Goal: Task Accomplishment & Management: Manage account settings

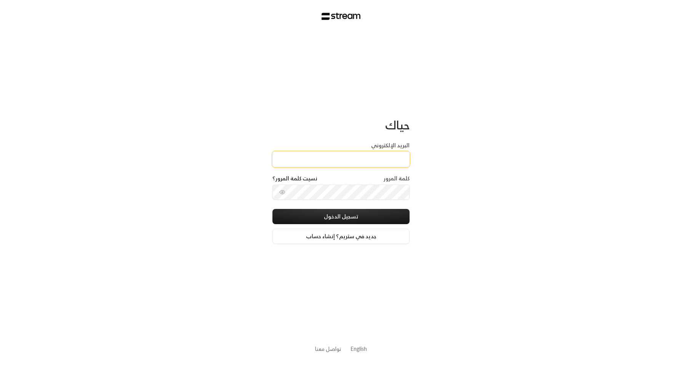
click at [346, 158] on input "البريد الإلكتروني" at bounding box center [340, 160] width 137 height 16
type input "[EMAIL_ADDRESS][DOMAIN_NAME]"
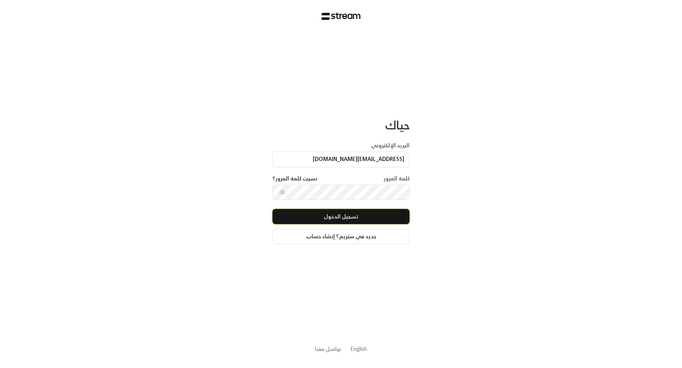
click at [394, 214] on button "تسجيل الدخول" at bounding box center [340, 216] width 137 height 15
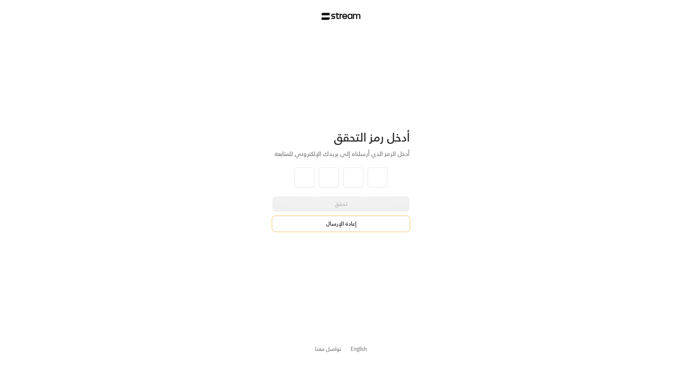
click at [326, 223] on button "إعادة الإرسال" at bounding box center [340, 223] width 137 height 15
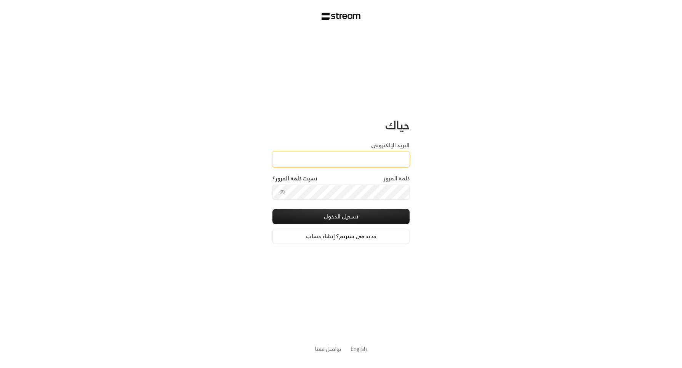
click at [359, 158] on input "البريد الإلكتروني" at bounding box center [340, 160] width 137 height 16
type input "[EMAIL_ADDRESS][DOMAIN_NAME]"
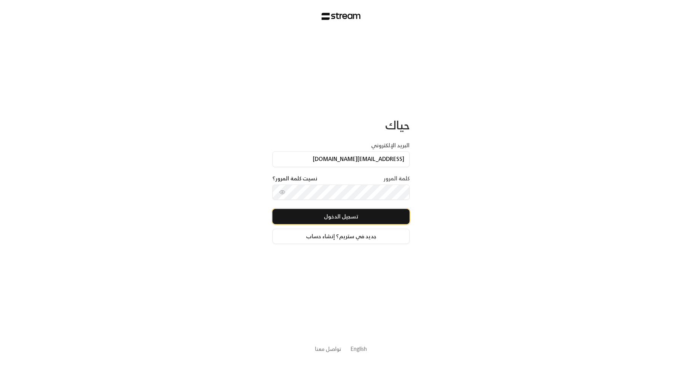
click at [399, 216] on button "تسجيل الدخول" at bounding box center [340, 216] width 137 height 15
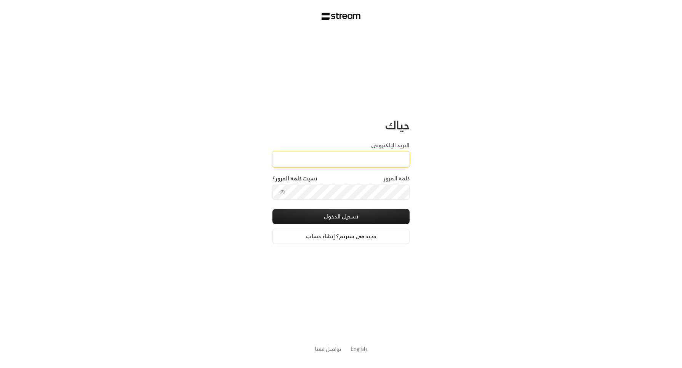
click at [330, 158] on input "البريد الإلكتروني" at bounding box center [340, 160] width 137 height 16
paste input "[EMAIL_ADDRESS][DOMAIN_NAME]"
type input "[EMAIL_ADDRESS][DOMAIN_NAME]"
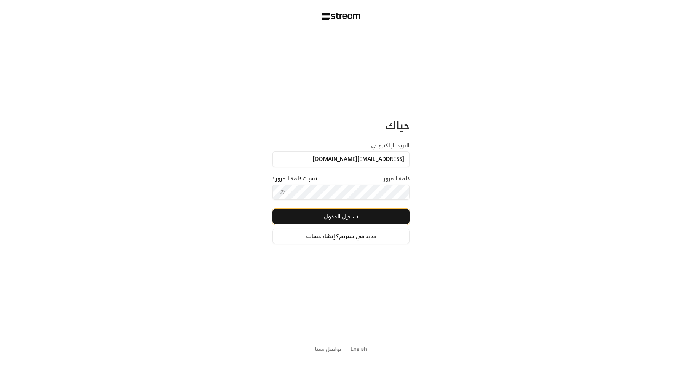
click at [397, 215] on button "تسجيل الدخول" at bounding box center [340, 216] width 137 height 15
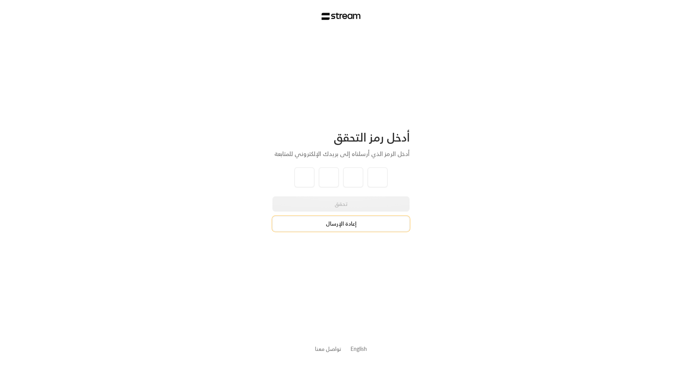
click at [382, 228] on button "إعادة الإرسال" at bounding box center [340, 223] width 137 height 15
type input "0"
type input "5"
type input "1"
type input "8"
